Goal: Transaction & Acquisition: Subscribe to service/newsletter

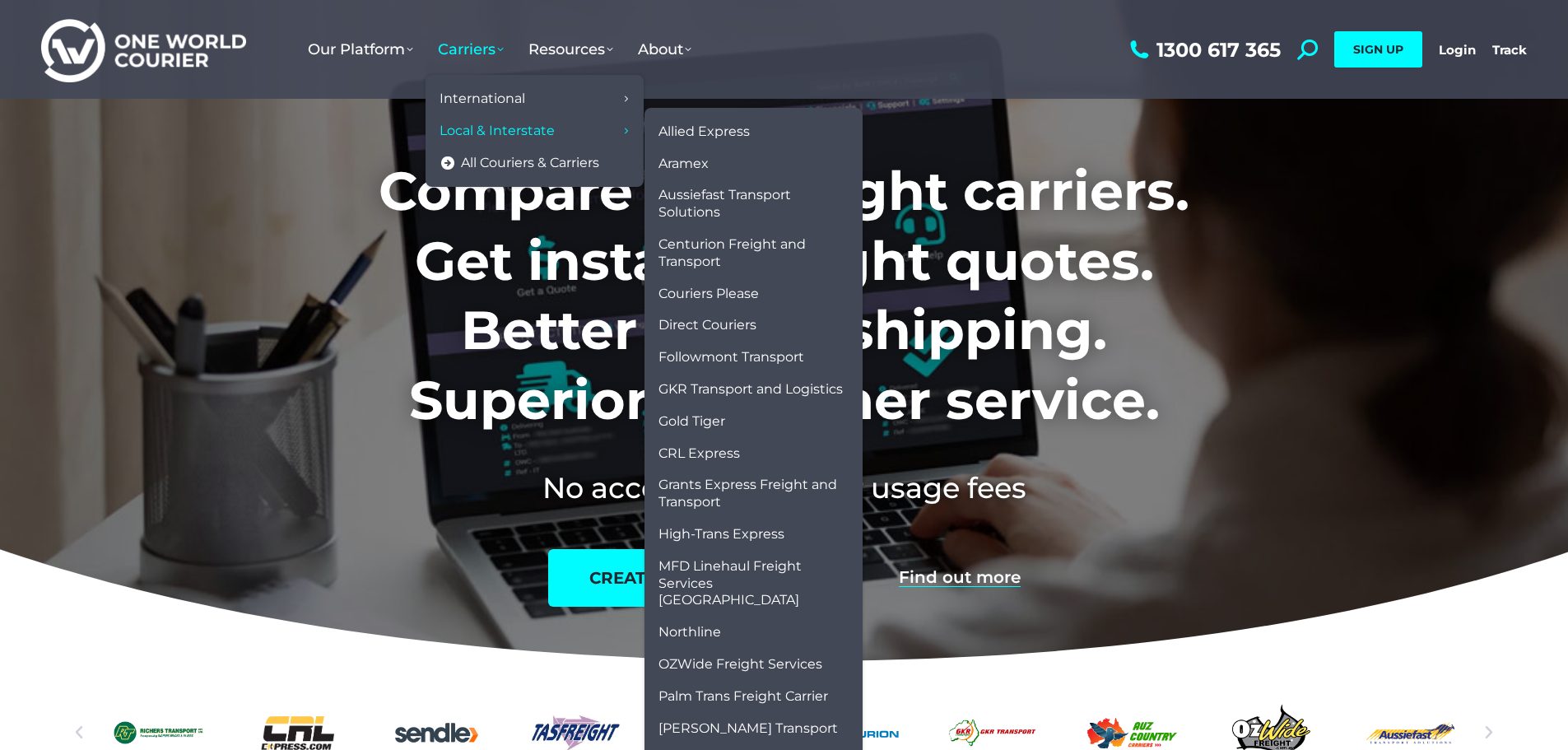
click at [478, 139] on span "Local & Interstate" at bounding box center [497, 131] width 115 height 17
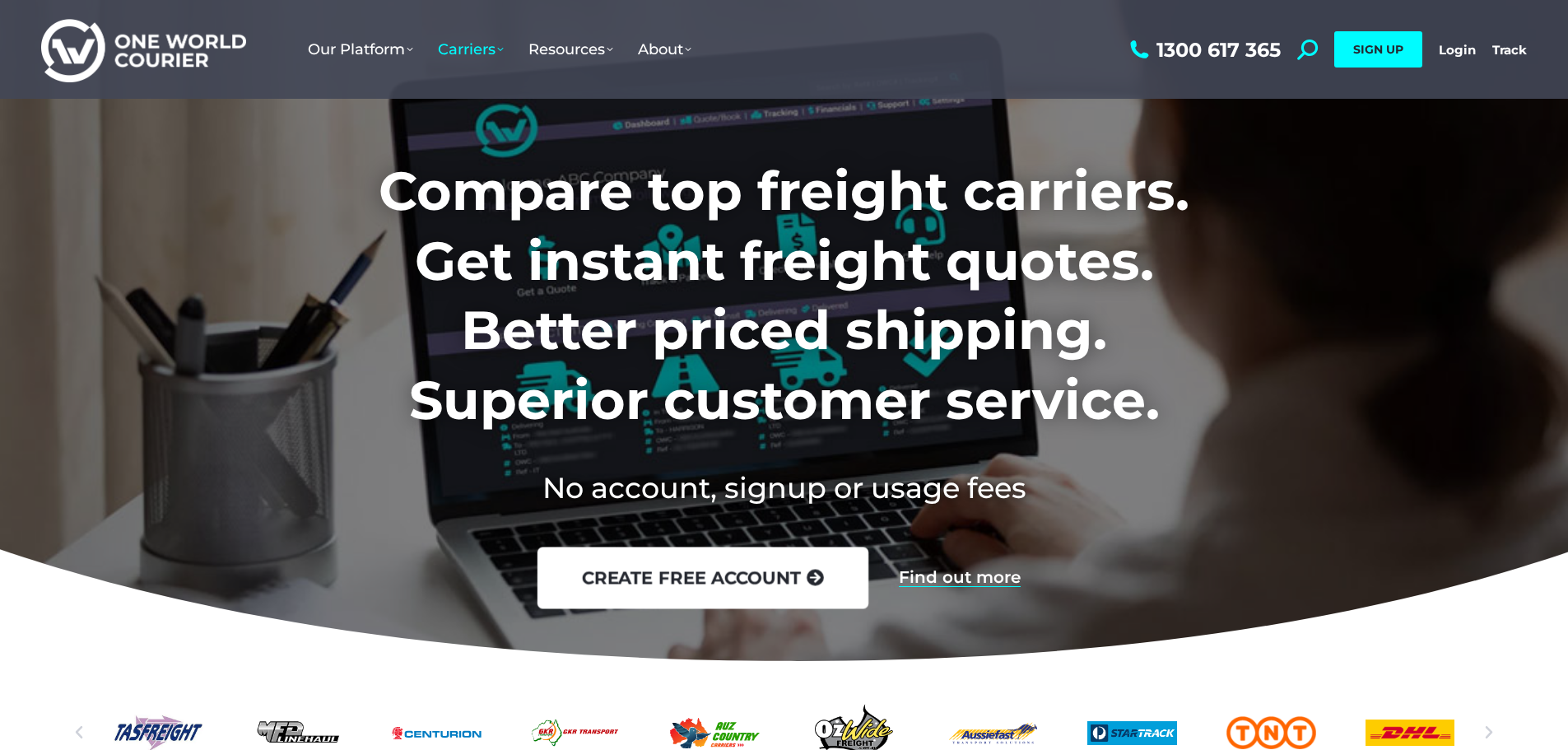
click at [721, 584] on link "create free account" at bounding box center [702, 578] width 331 height 62
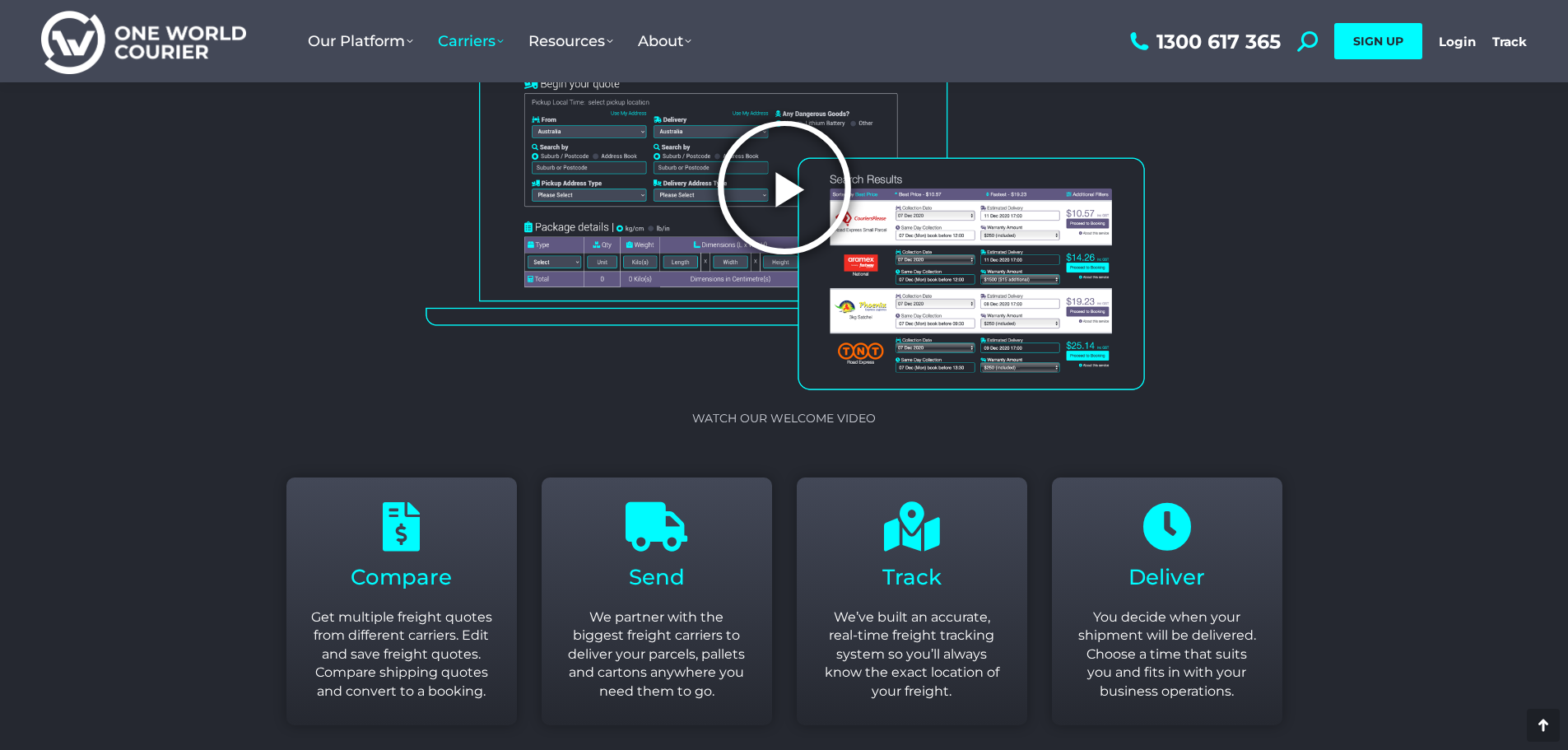
scroll to position [1810, 0]
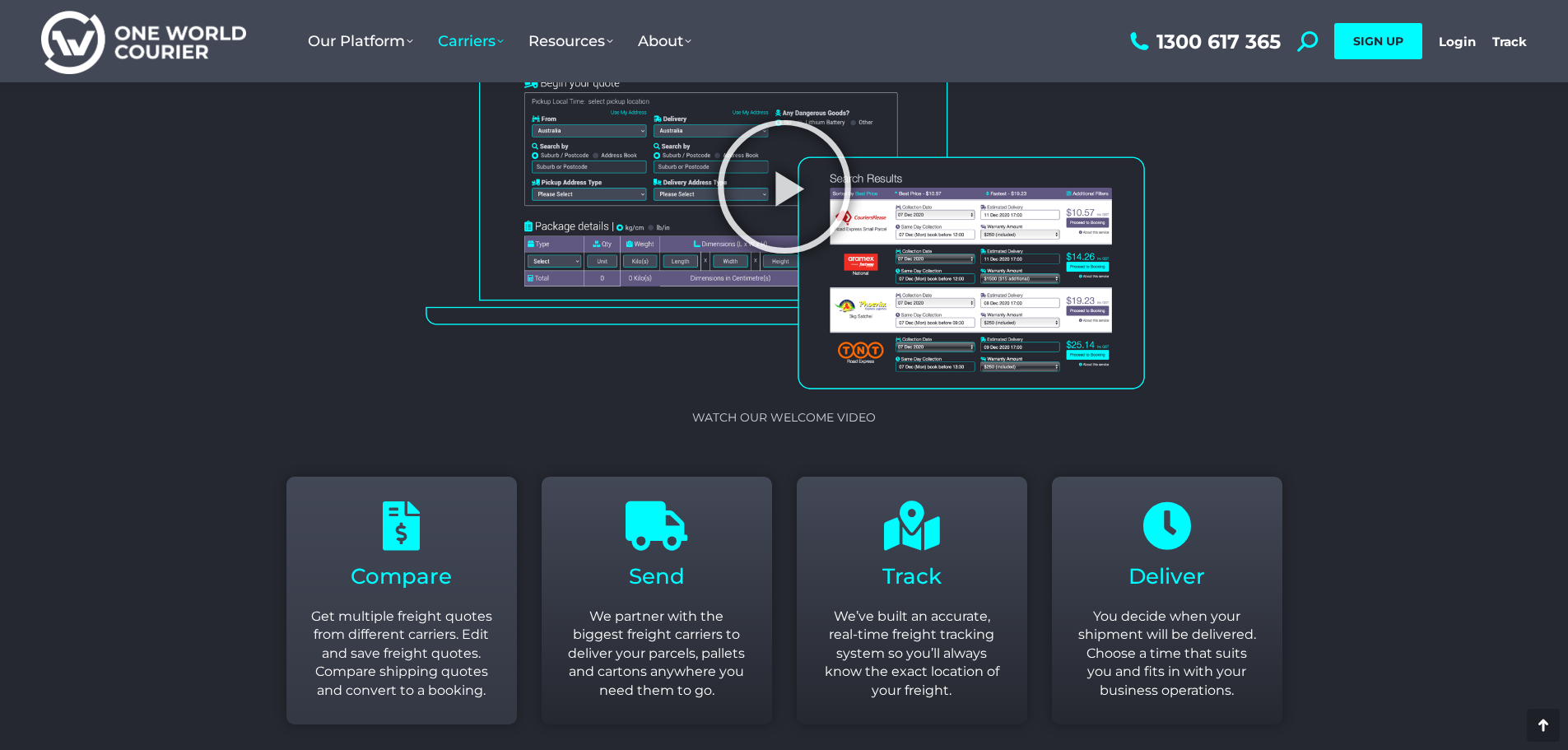
click at [391, 546] on icon at bounding box center [401, 526] width 49 height 49
click at [429, 611] on p "Get multiple freight quotes from different carriers. Edit and save freight quot…" at bounding box center [402, 653] width 181 height 92
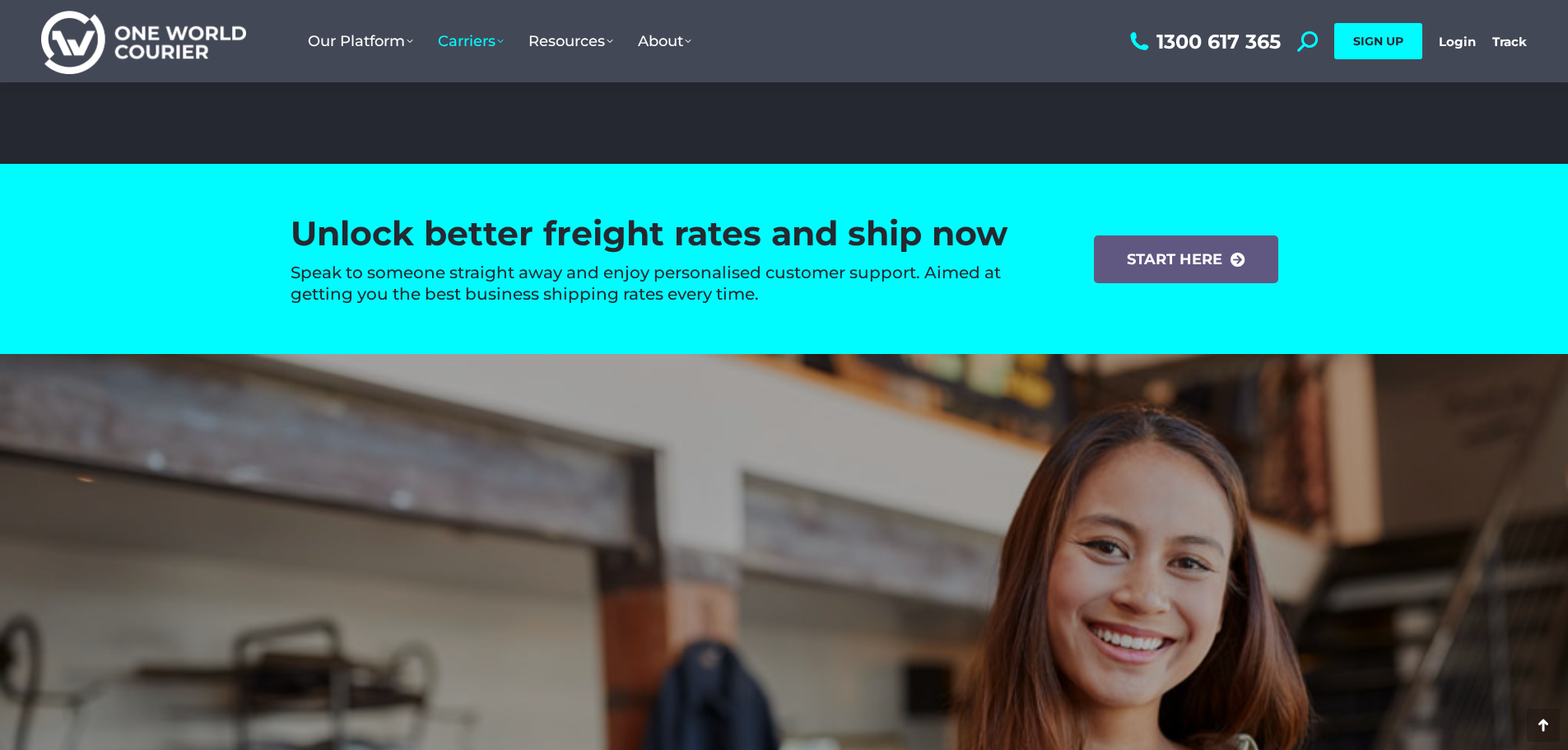
scroll to position [2633, 0]
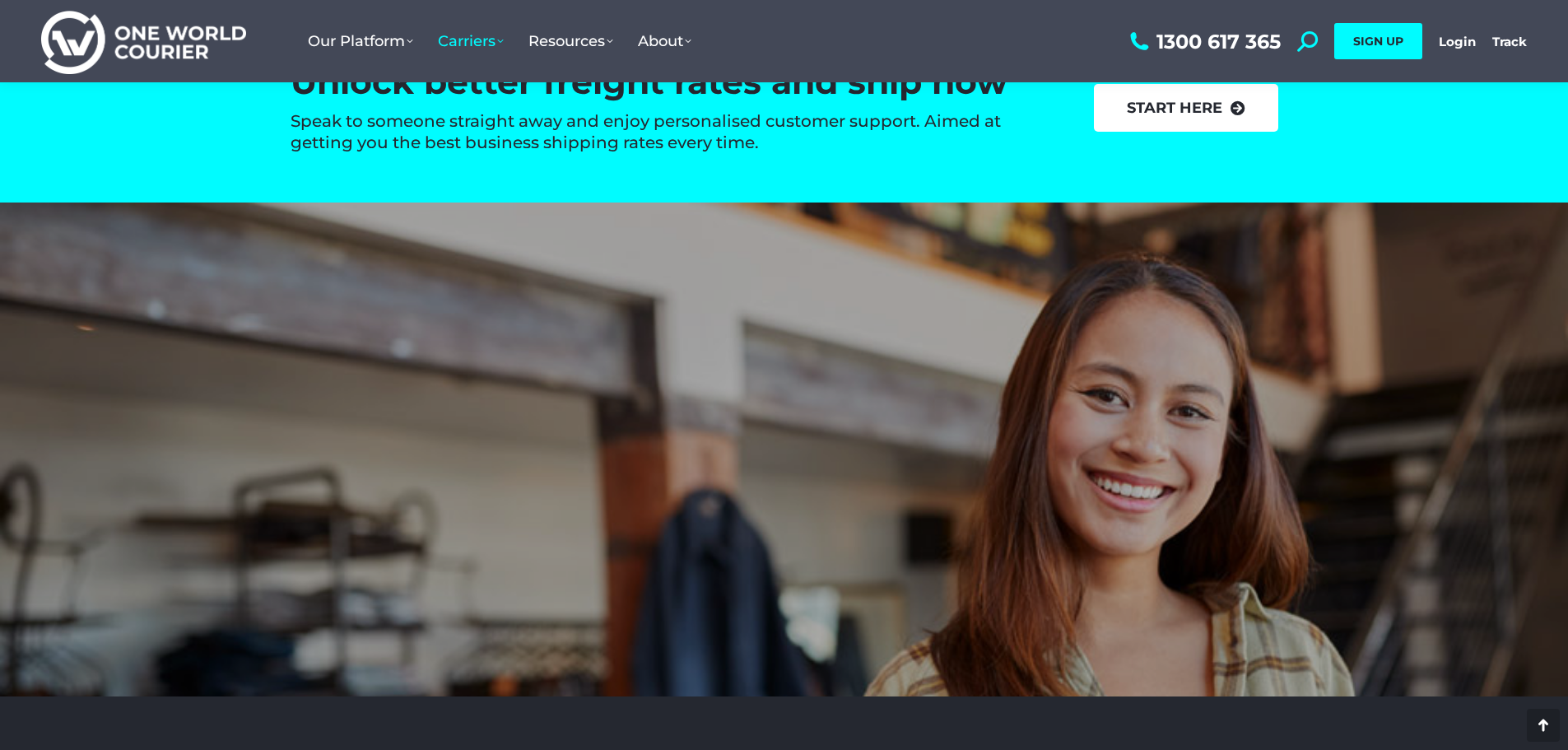
click at [1178, 110] on link "start here" at bounding box center [1186, 108] width 184 height 48
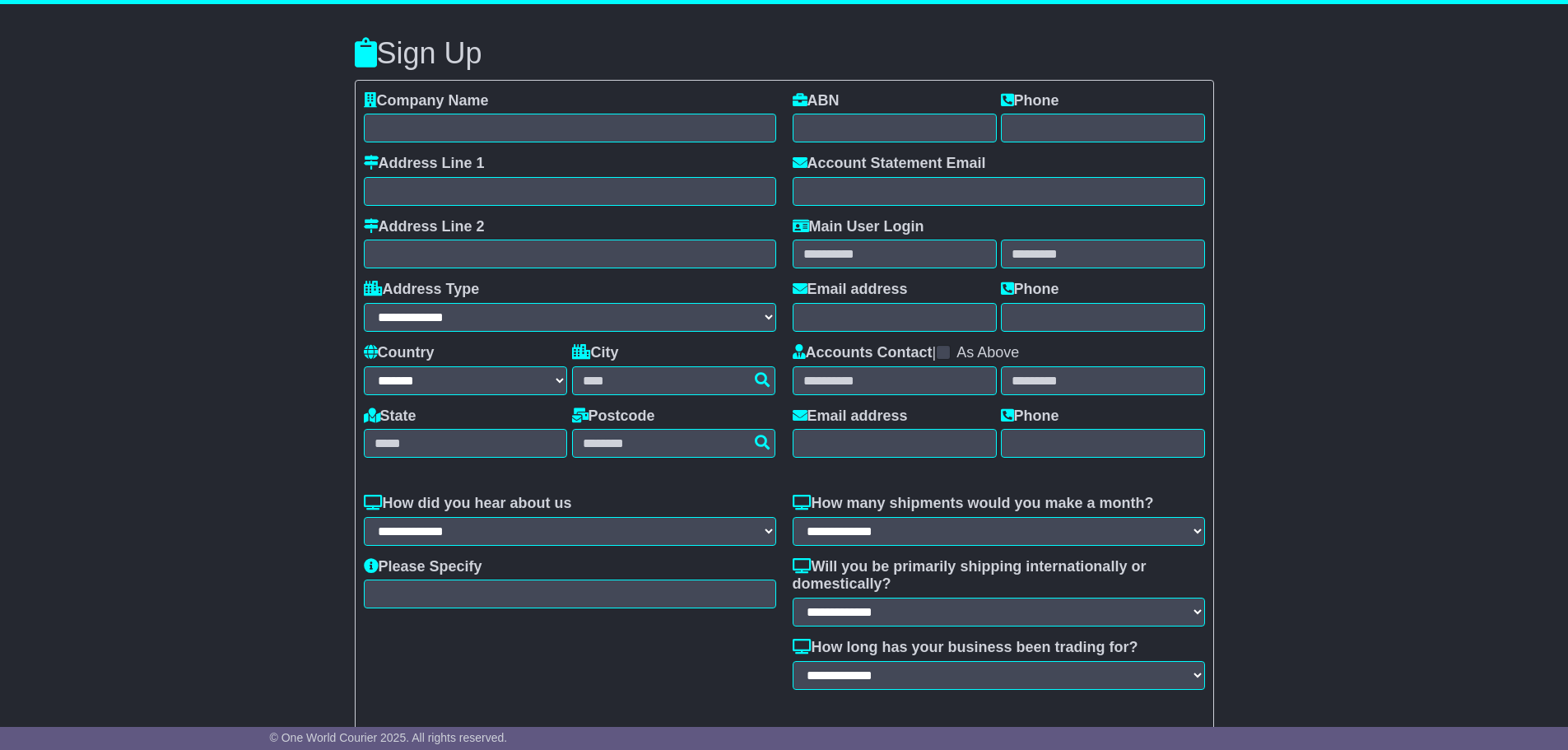
select select "**"
